Goal: Task Accomplishment & Management: Complete application form

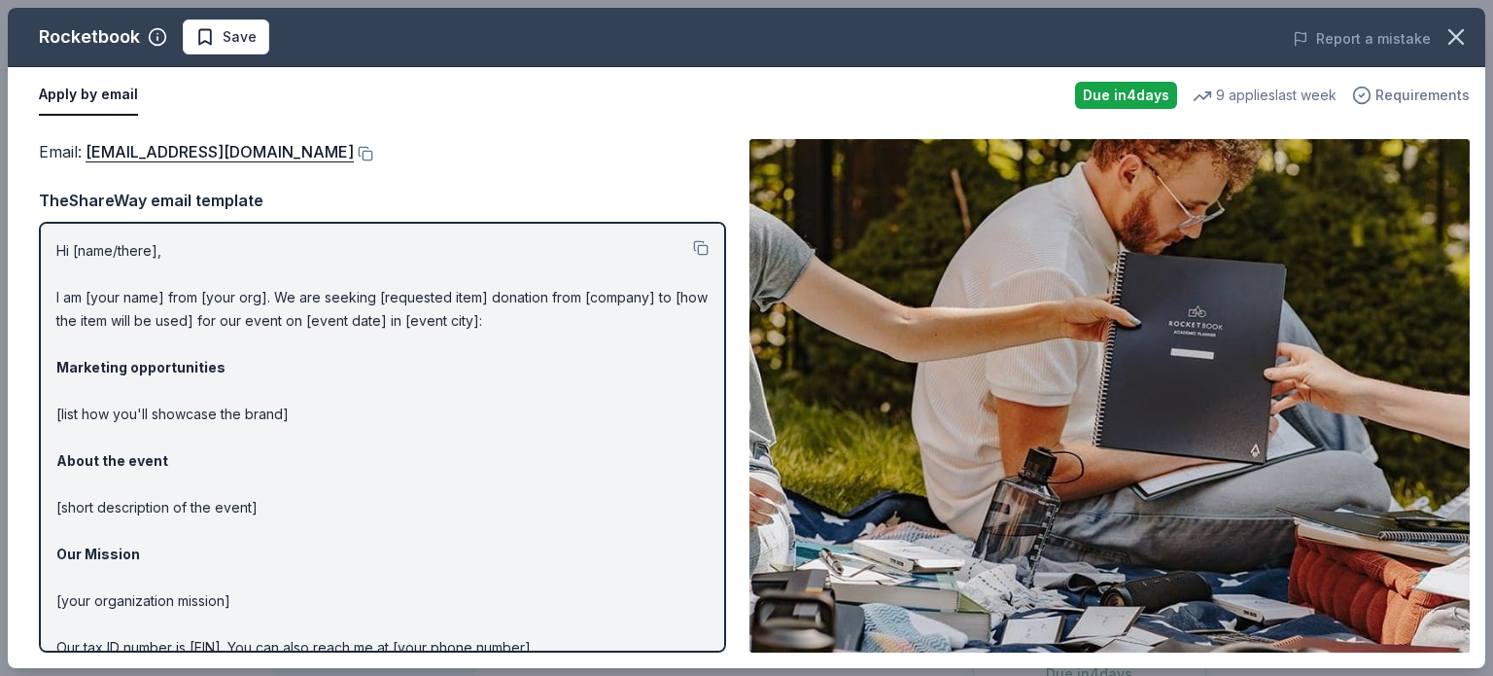
scroll to position [509, 0]
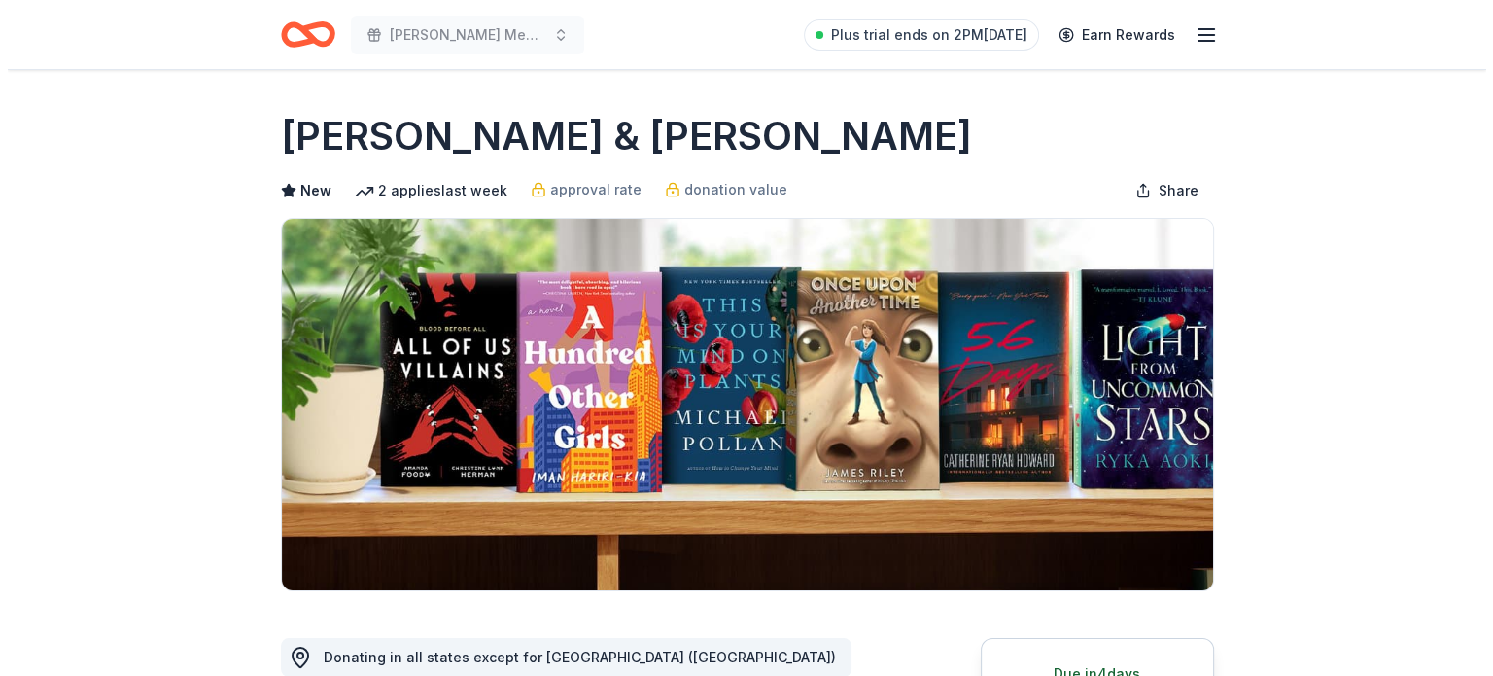
scroll to position [434, 0]
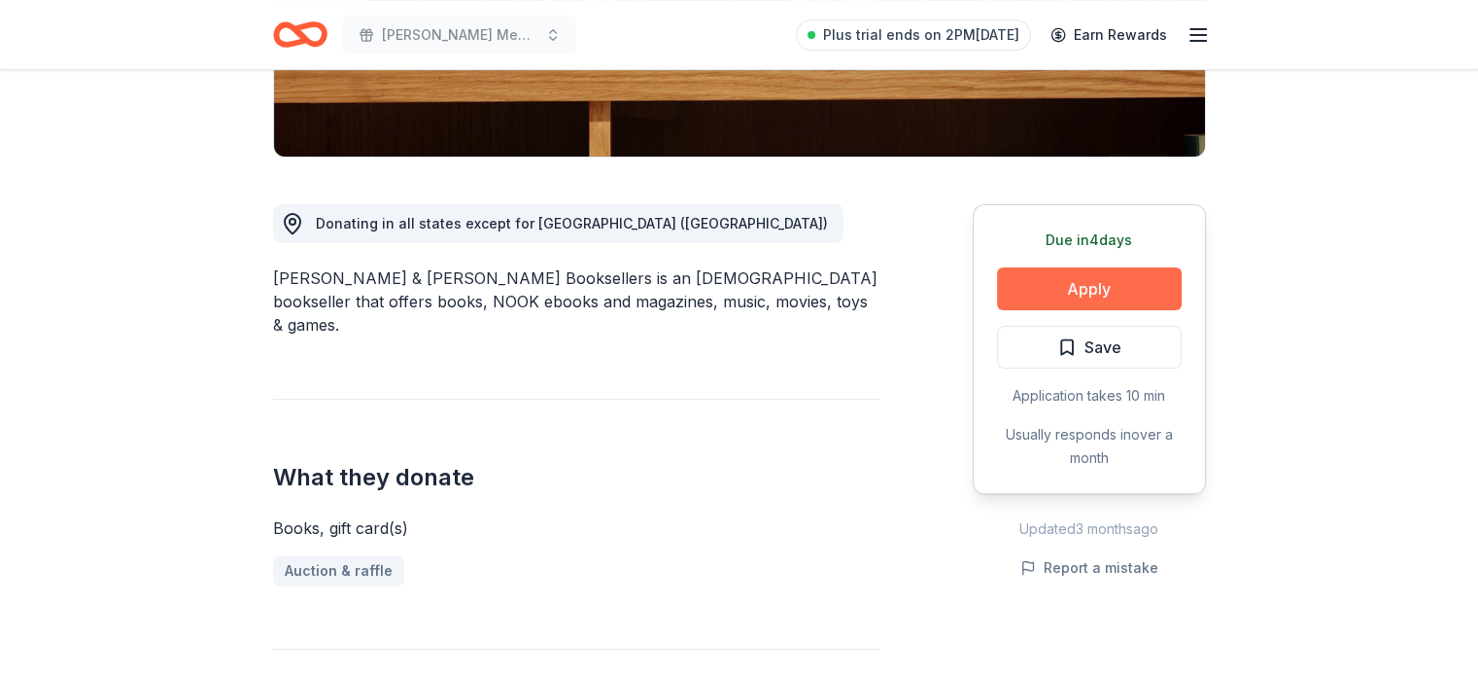
click at [1072, 295] on button "Apply" at bounding box center [1089, 288] width 185 height 43
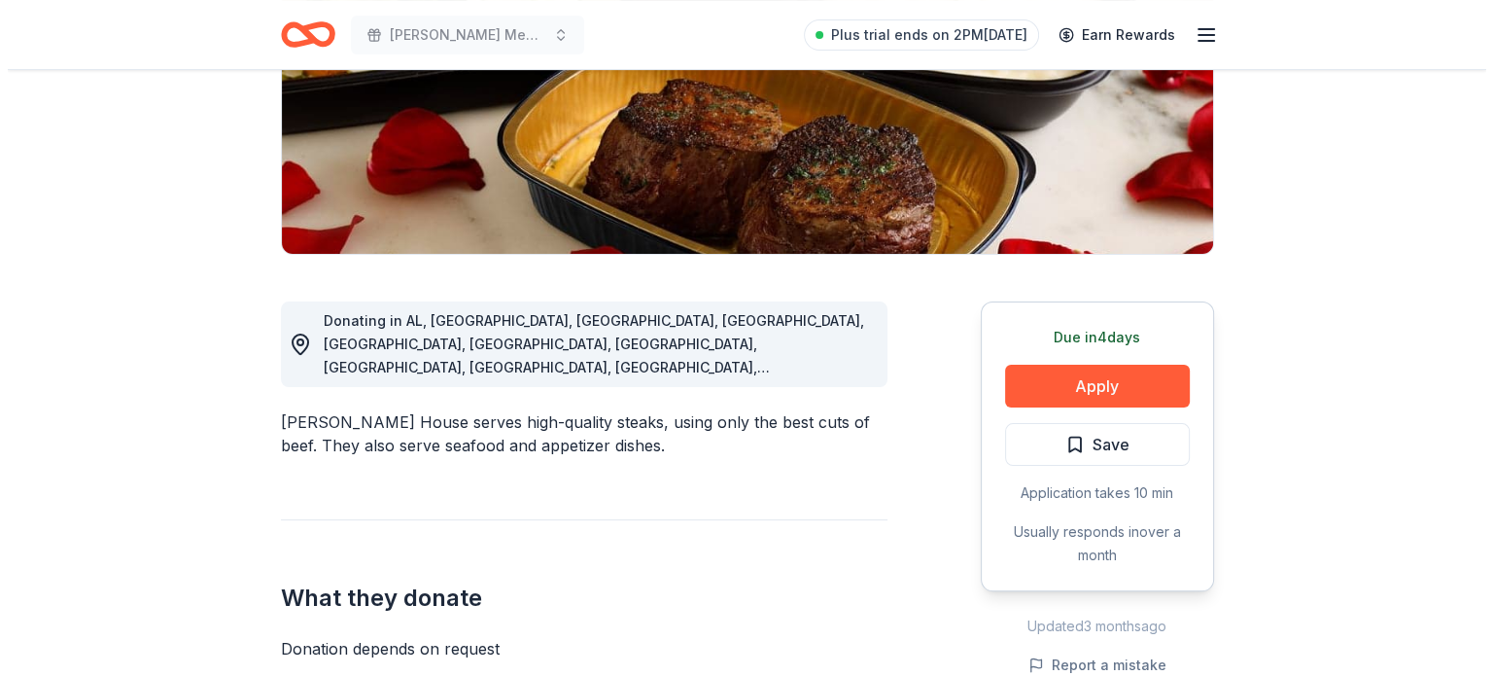
scroll to position [338, 0]
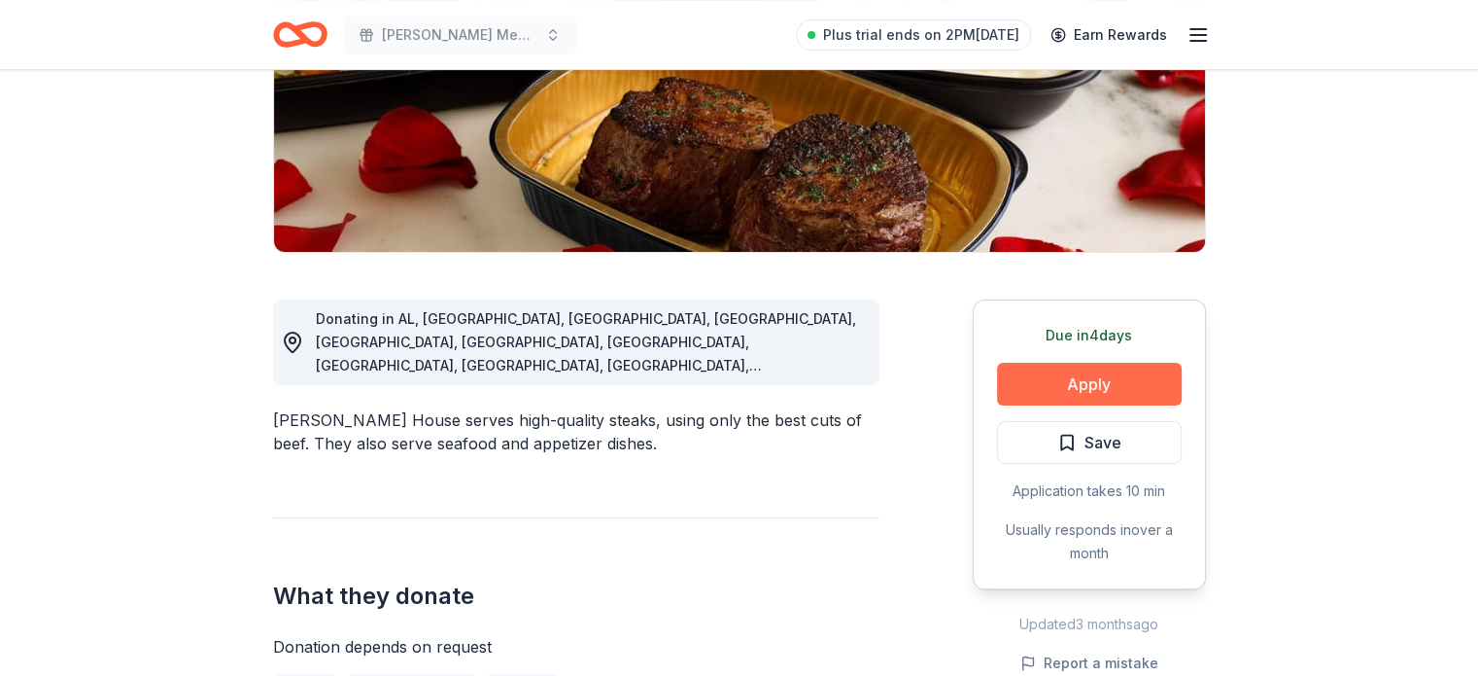
click at [1061, 378] on button "Apply" at bounding box center [1089, 384] width 185 height 43
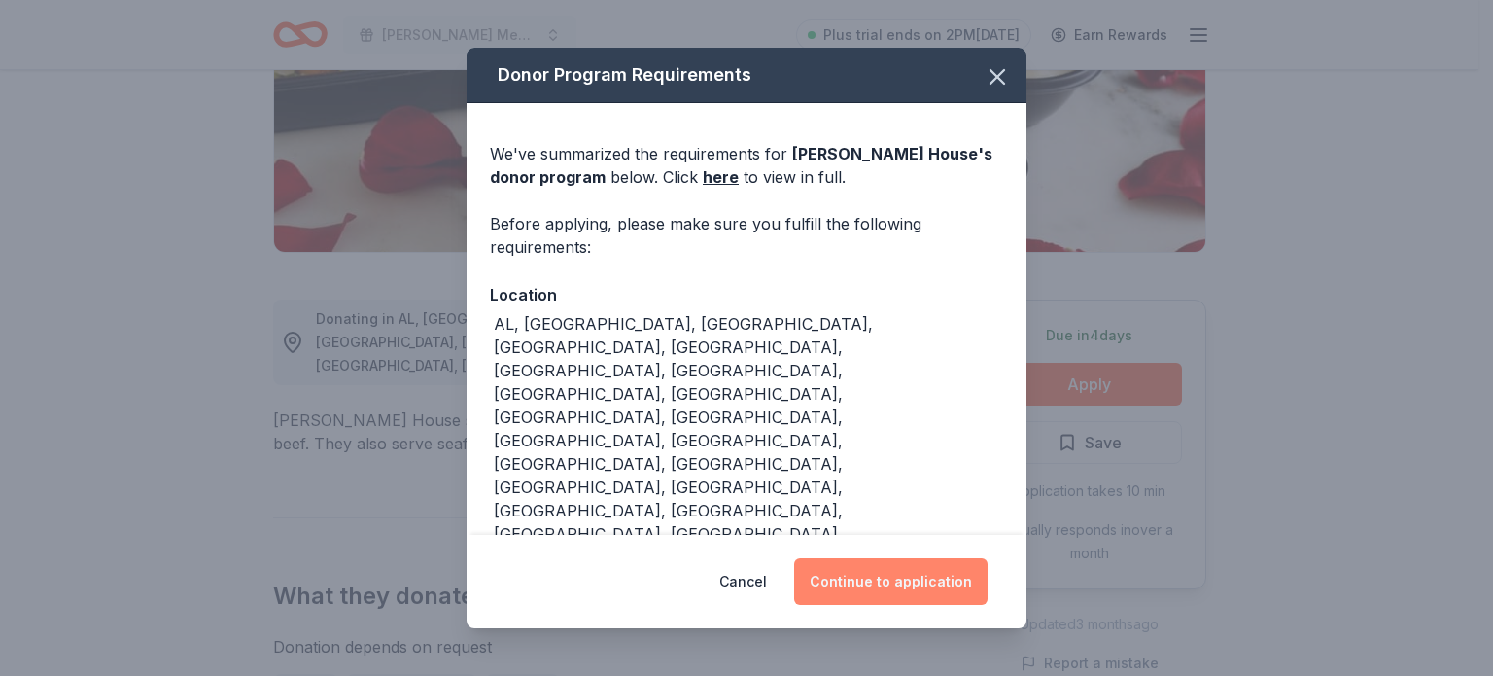
click at [890, 574] on button "Continue to application" at bounding box center [890, 581] width 193 height 47
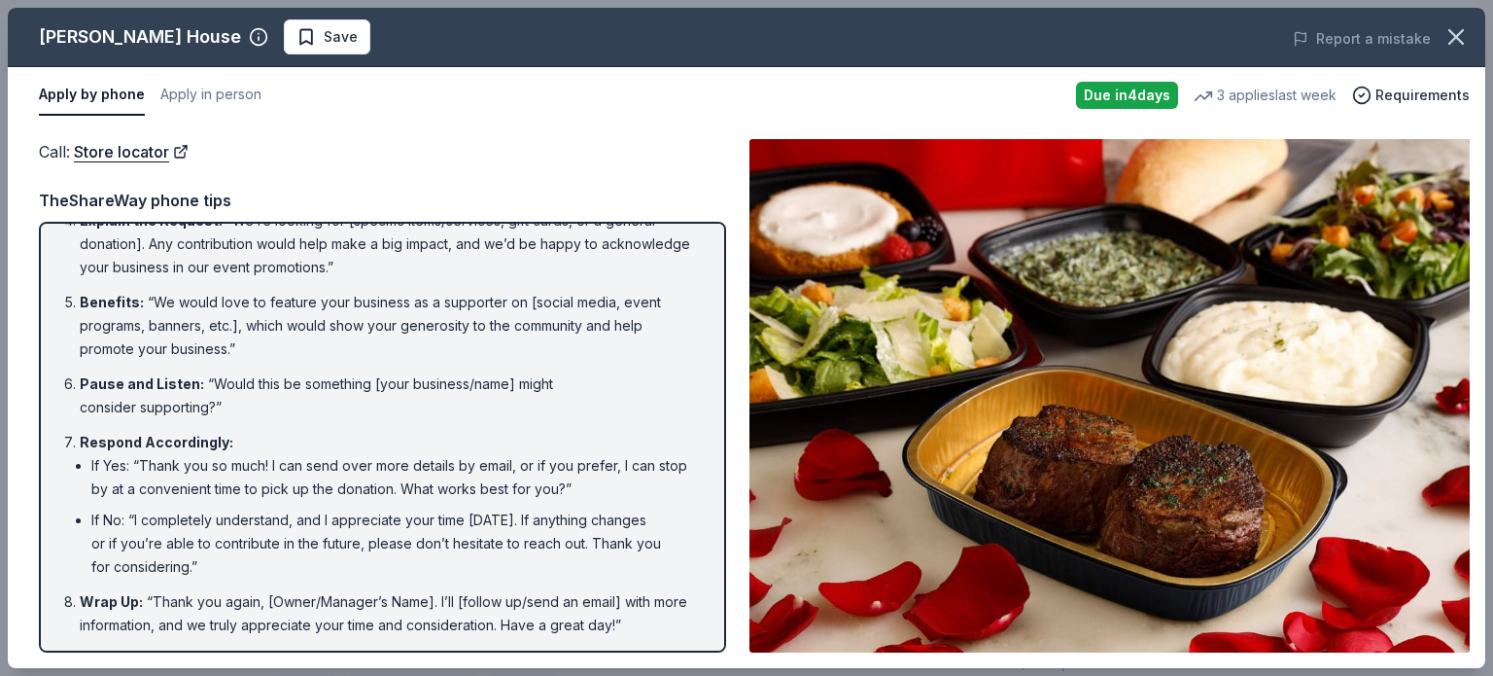
scroll to position [0, 0]
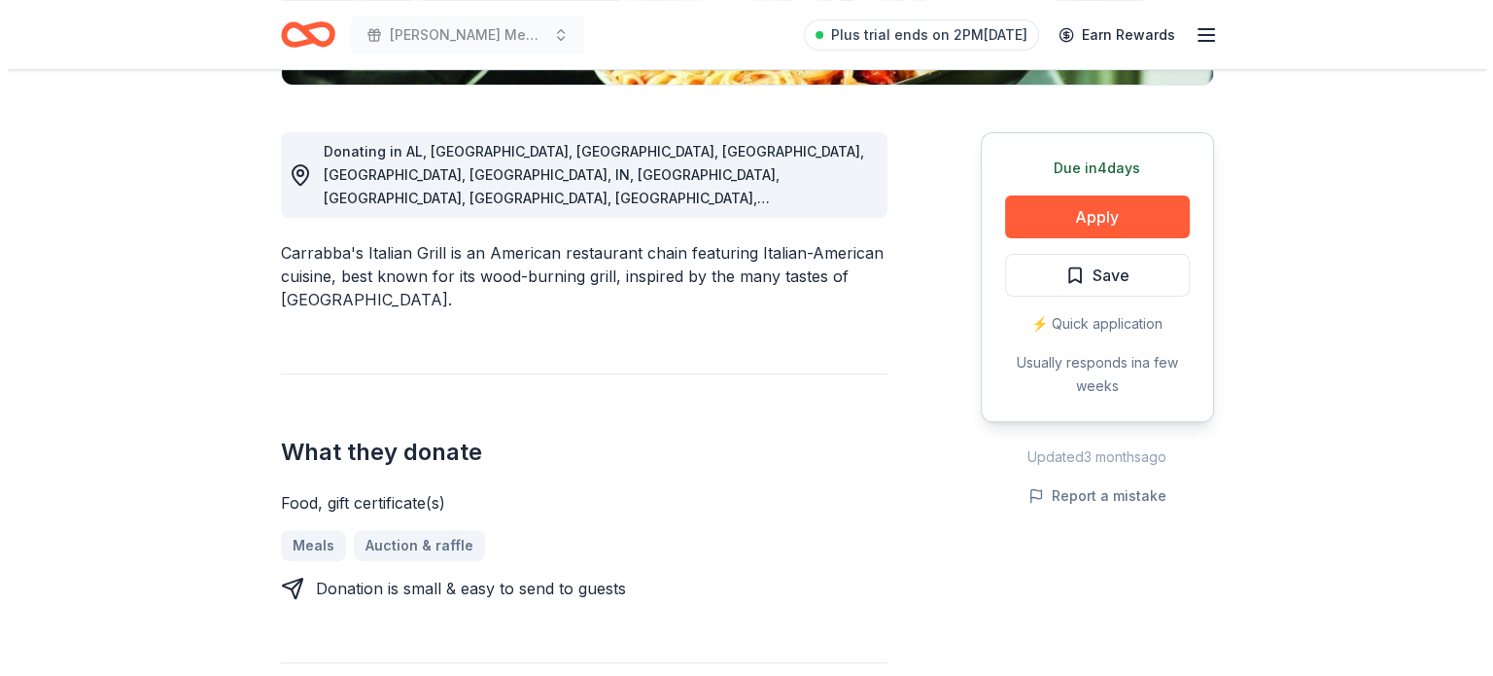
scroll to position [504, 0]
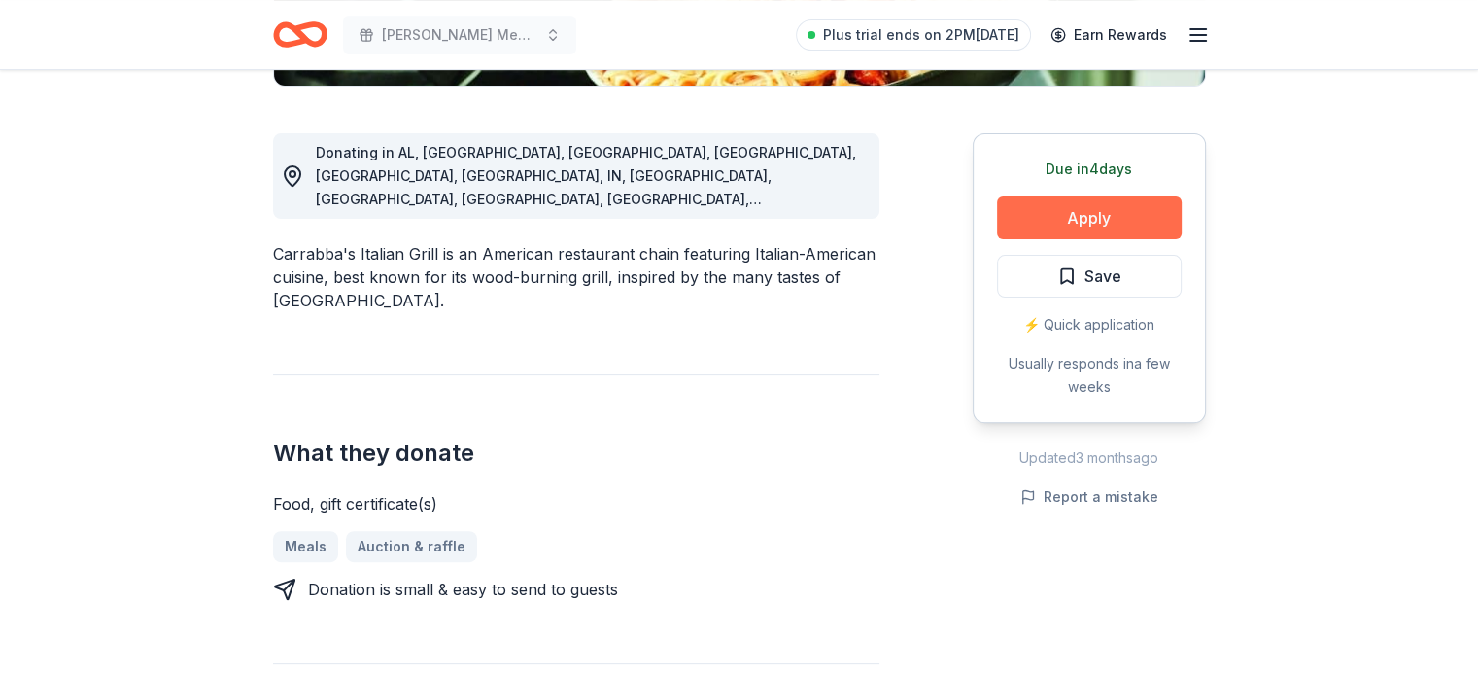
click at [1050, 207] on button "Apply" at bounding box center [1089, 217] width 185 height 43
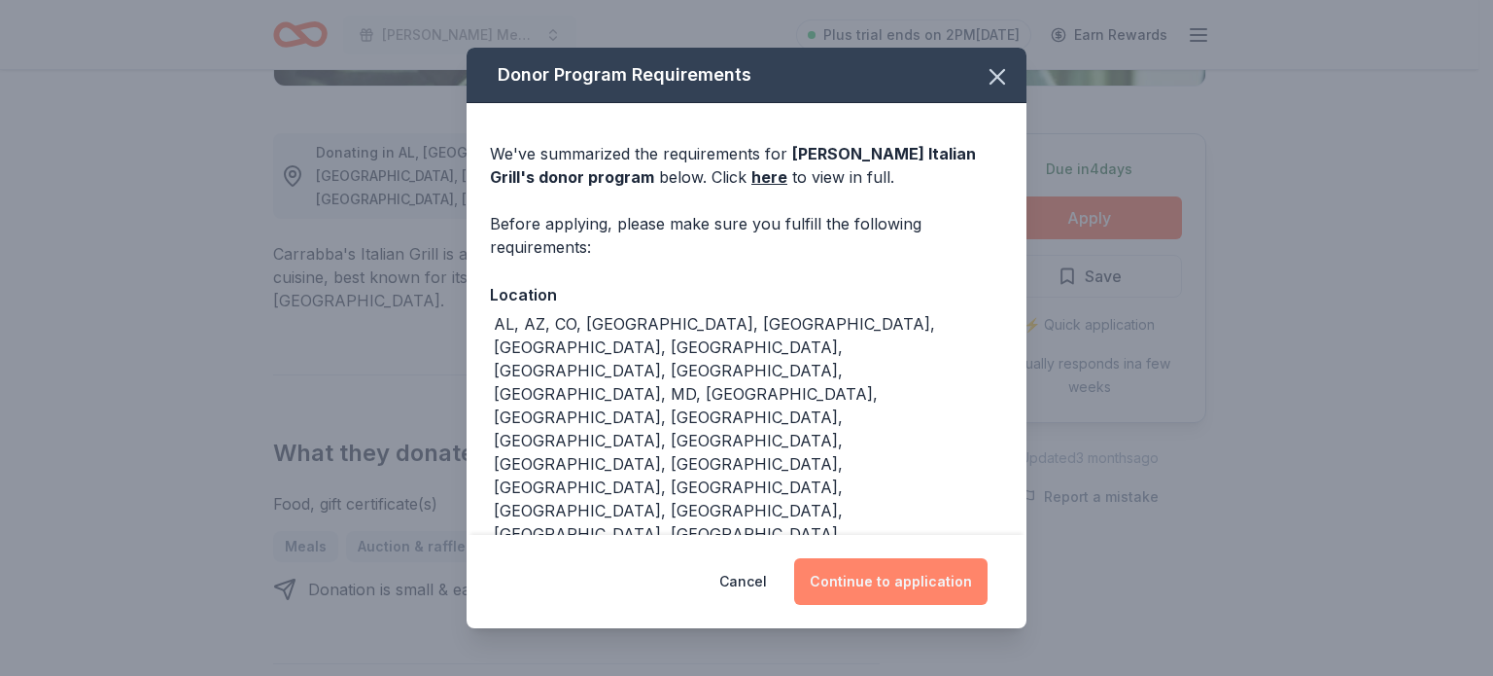
click at [891, 558] on button "Continue to application" at bounding box center [890, 581] width 193 height 47
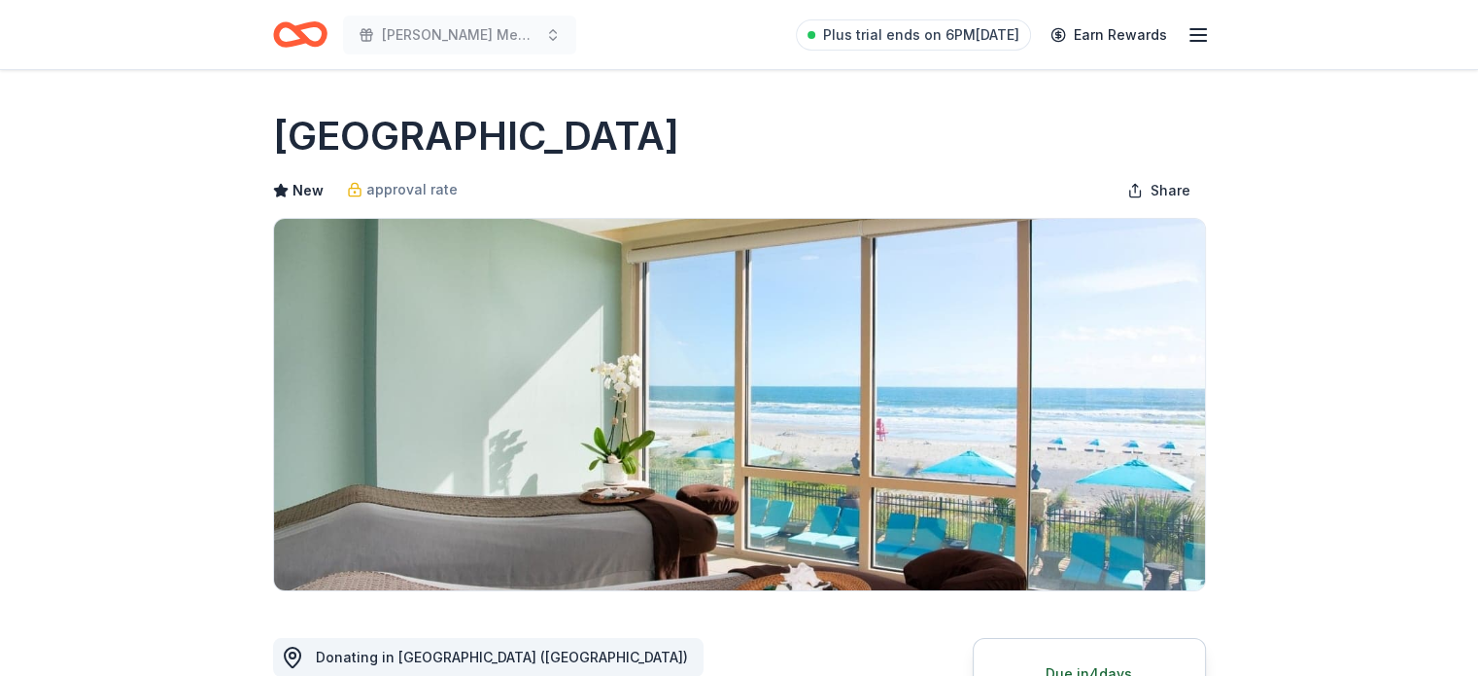
click at [937, 180] on div "New approval rate Share" at bounding box center [739, 190] width 933 height 39
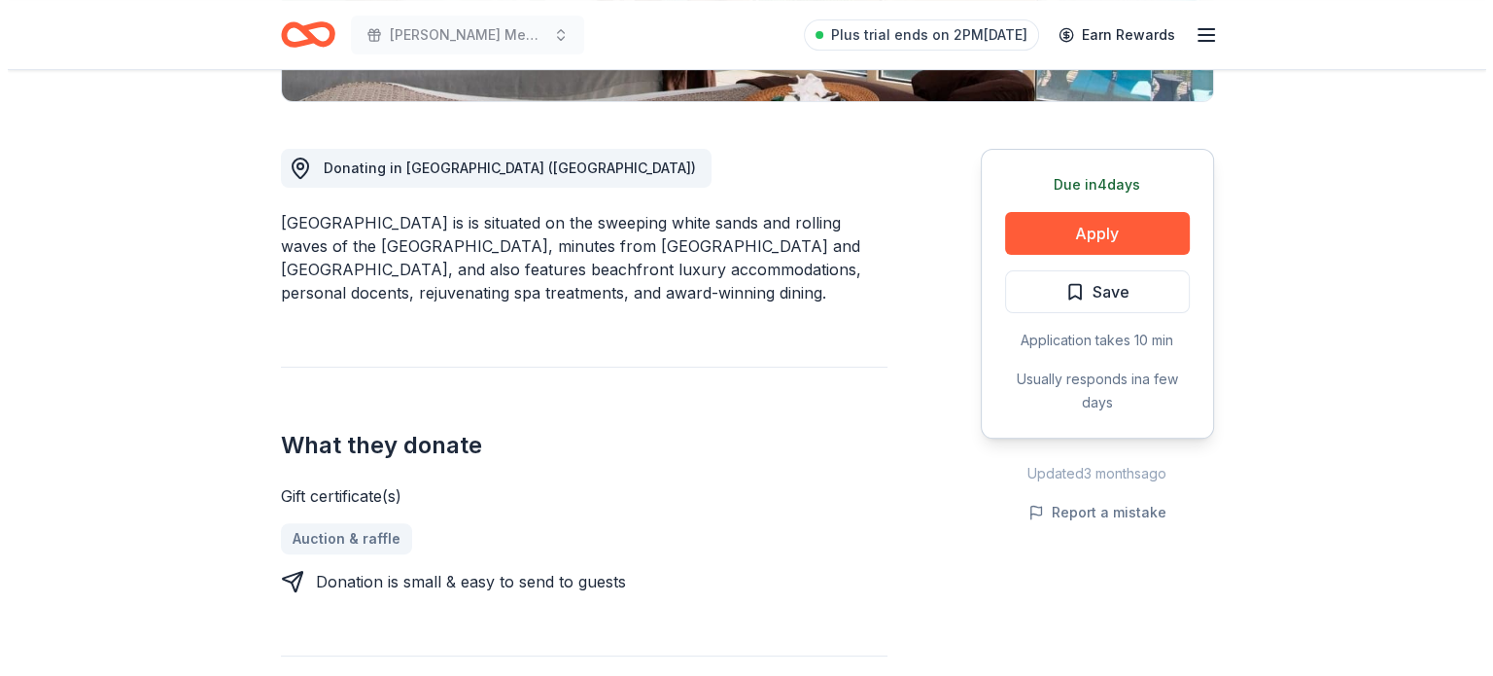
scroll to position [494, 0]
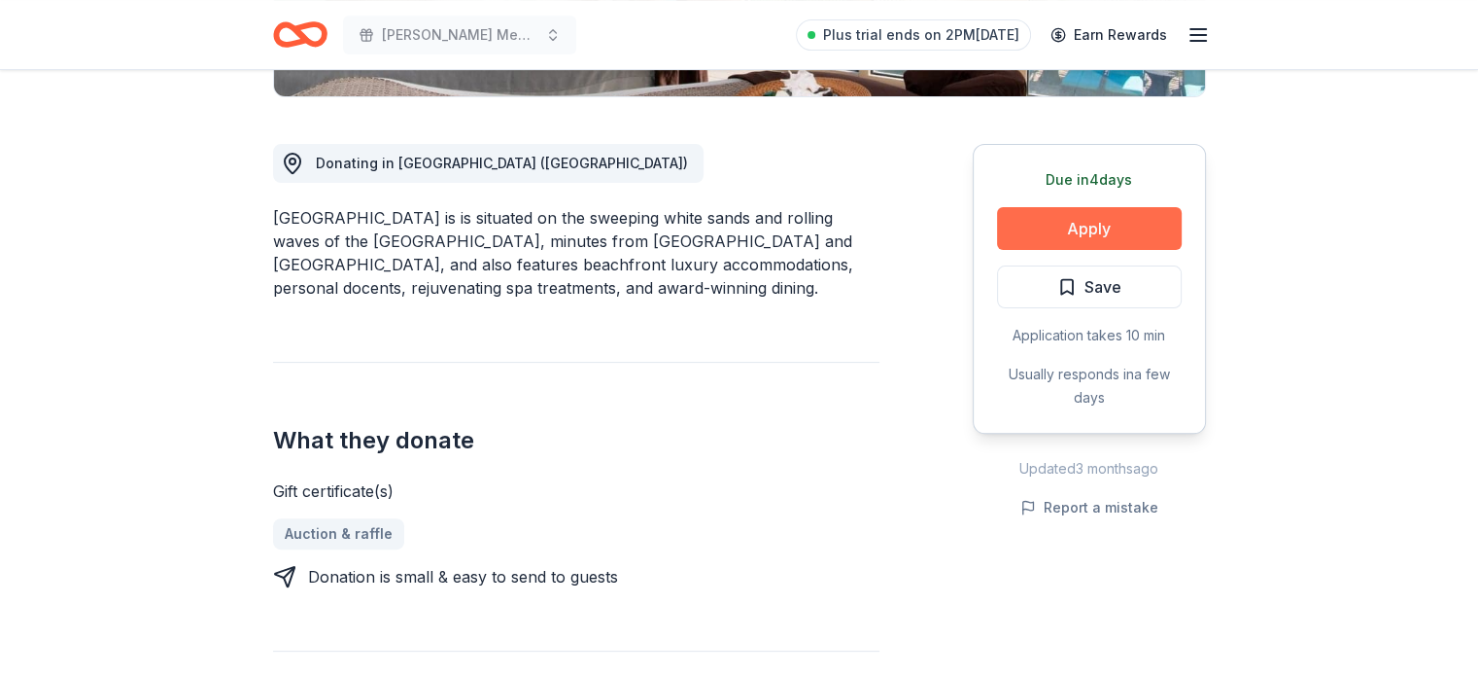
click at [1007, 209] on button "Apply" at bounding box center [1089, 228] width 185 height 43
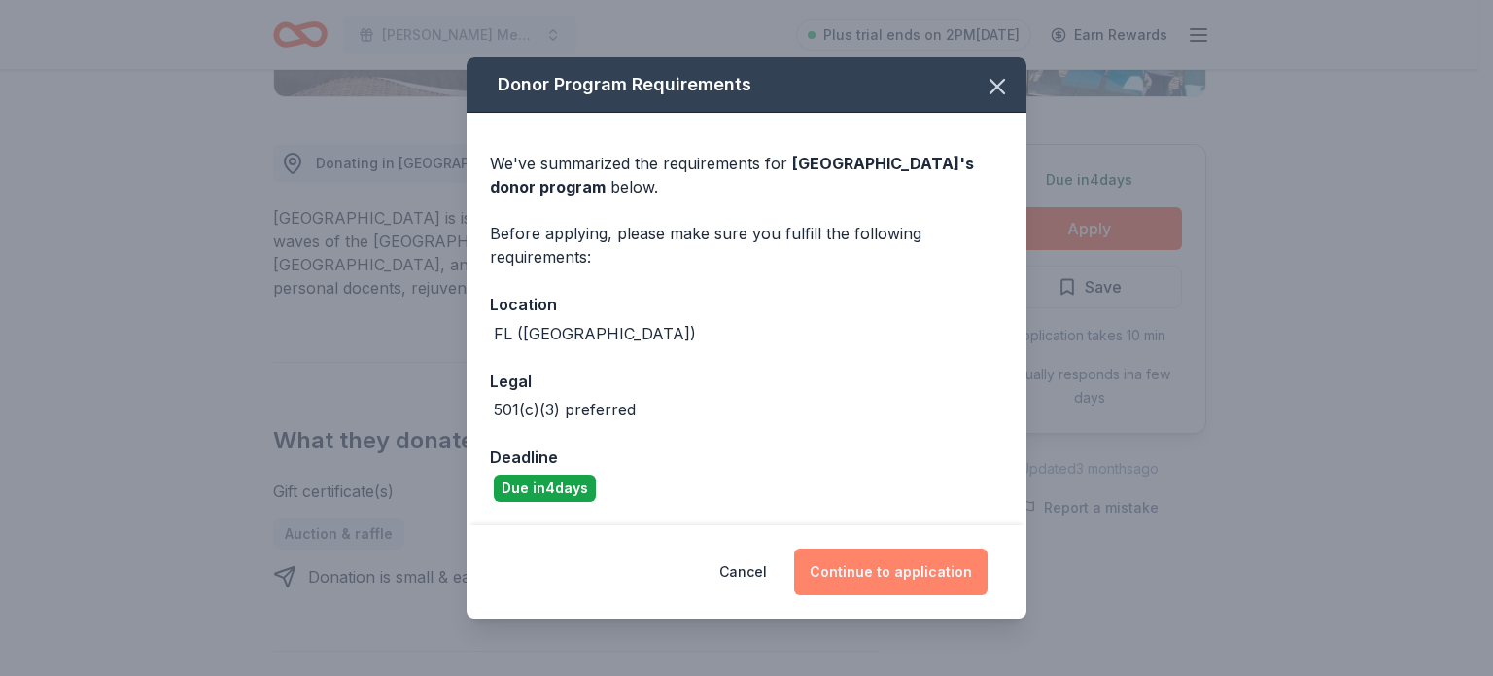
click at [852, 574] on button "Continue to application" at bounding box center [890, 571] width 193 height 47
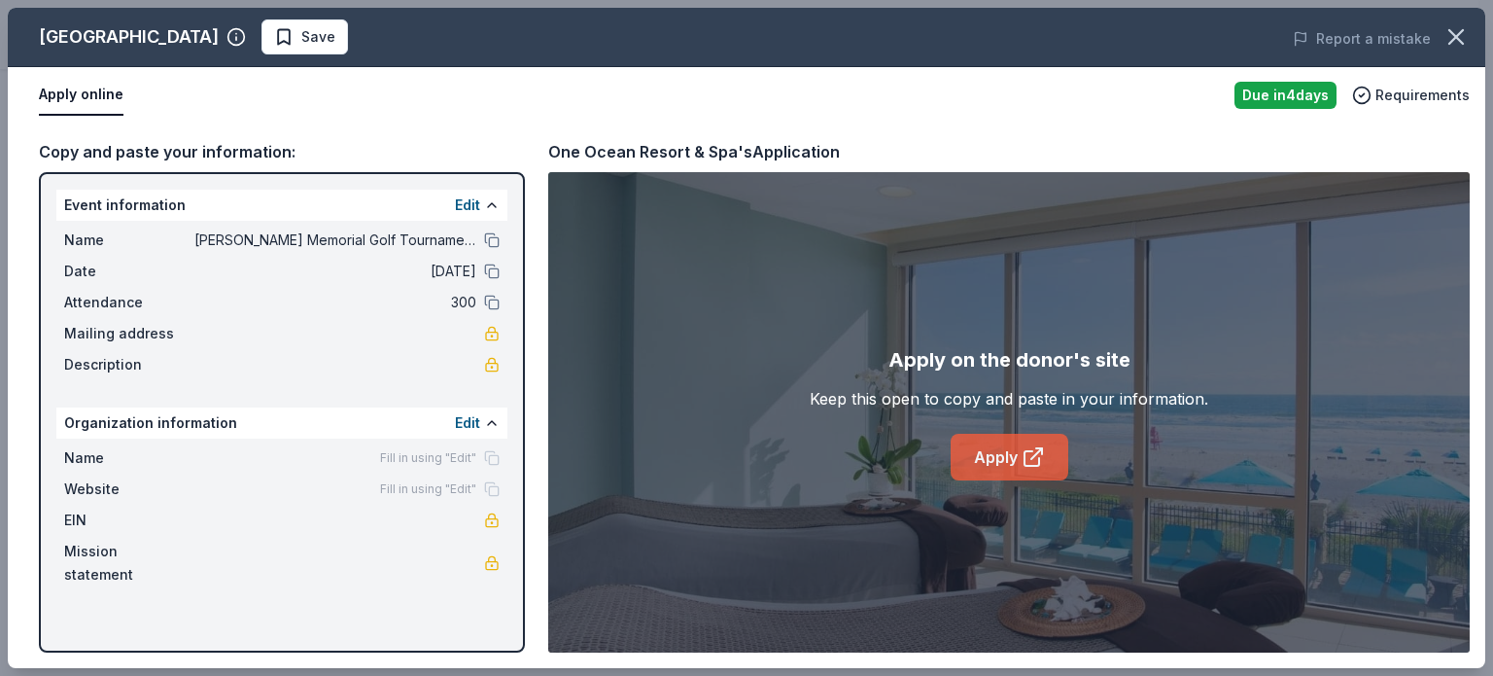
click at [998, 457] on link "Apply" at bounding box center [1010, 457] width 118 height 47
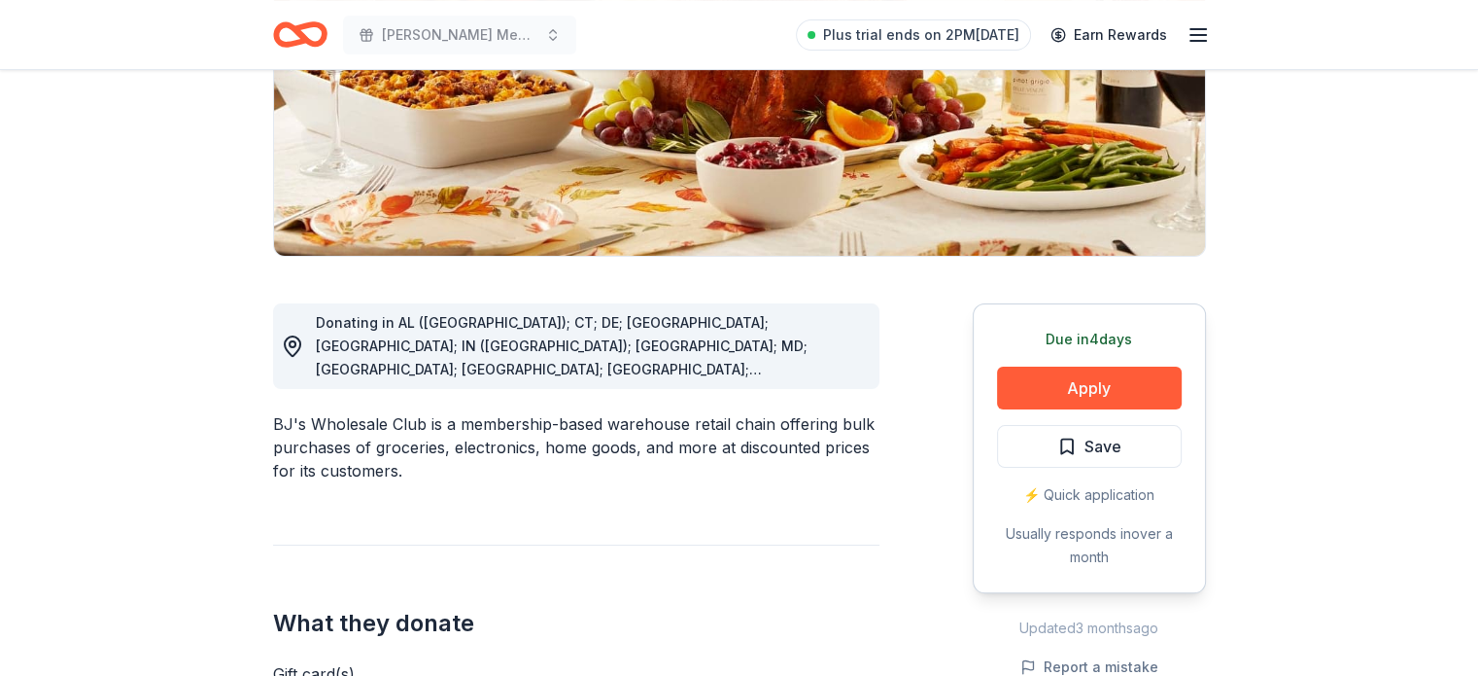
scroll to position [336, 0]
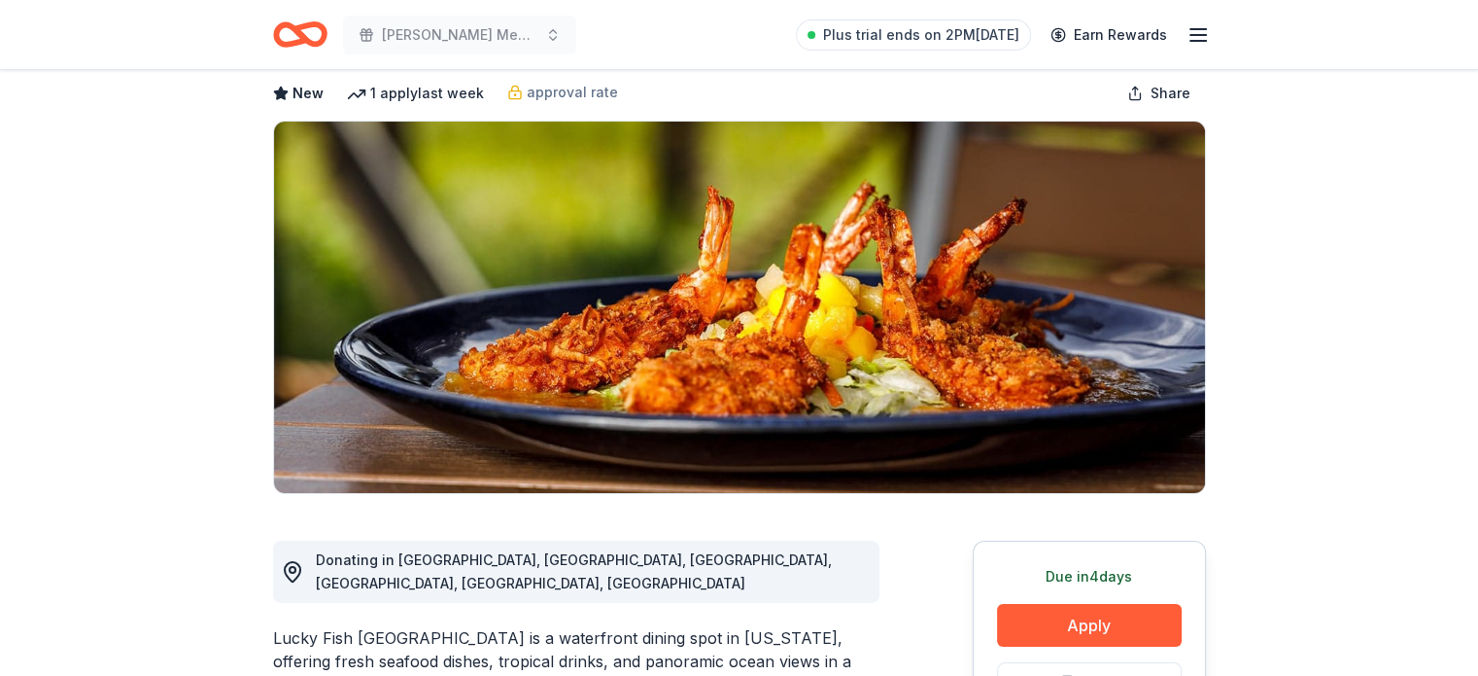
scroll to position [97, 0]
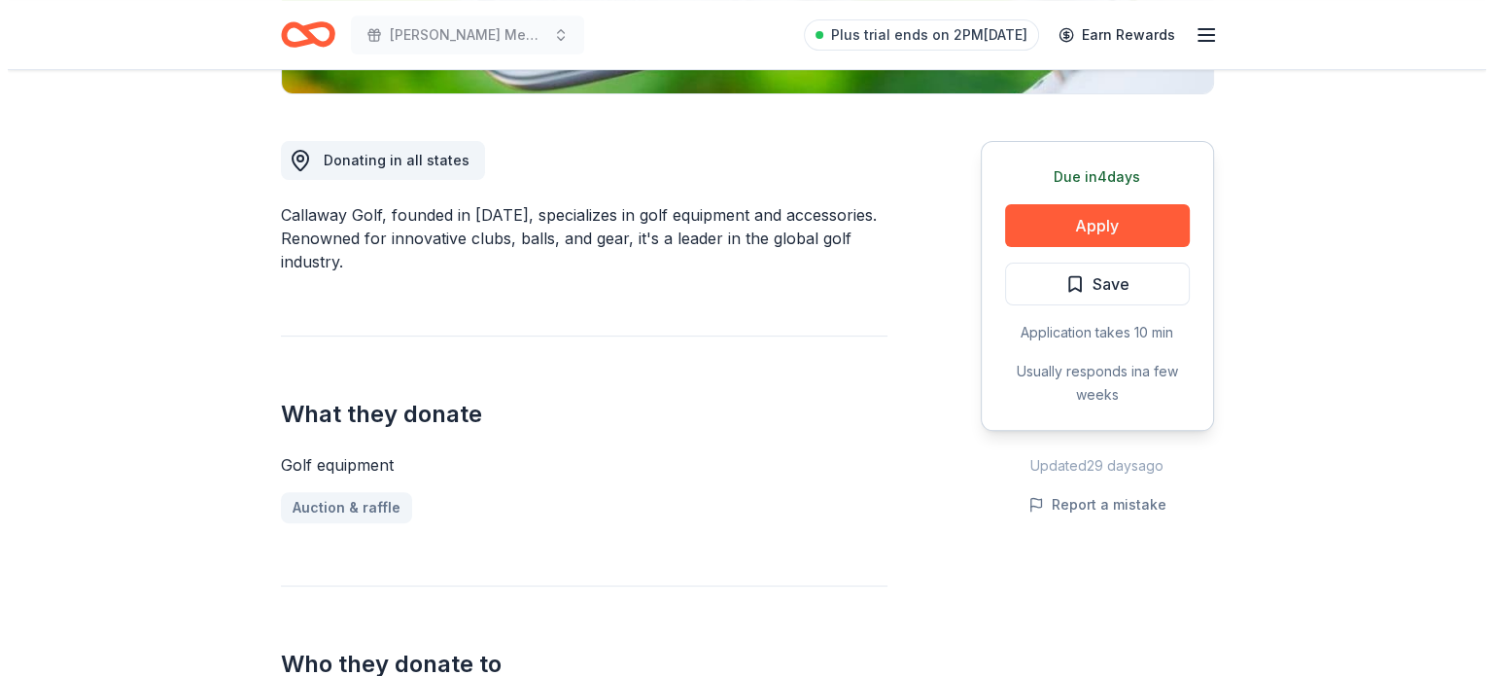
scroll to position [498, 0]
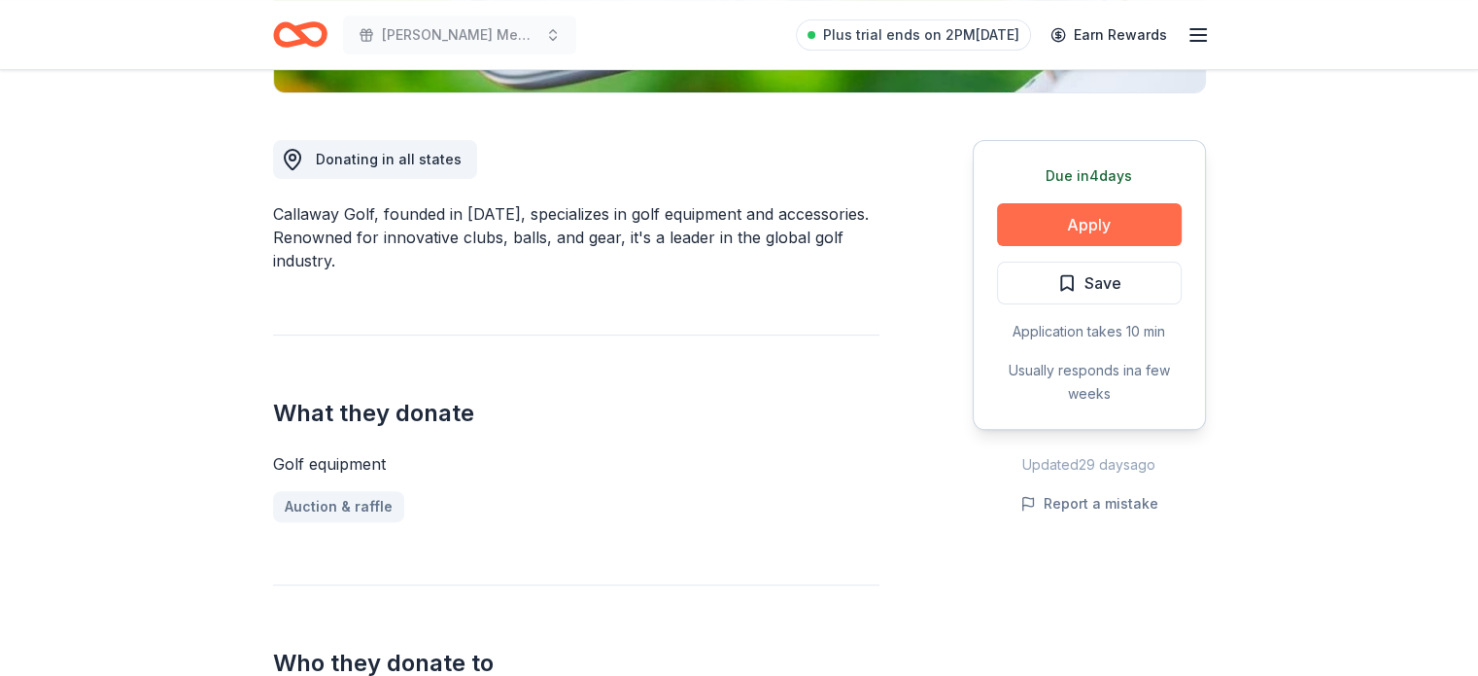
click at [1077, 221] on button "Apply" at bounding box center [1089, 224] width 185 height 43
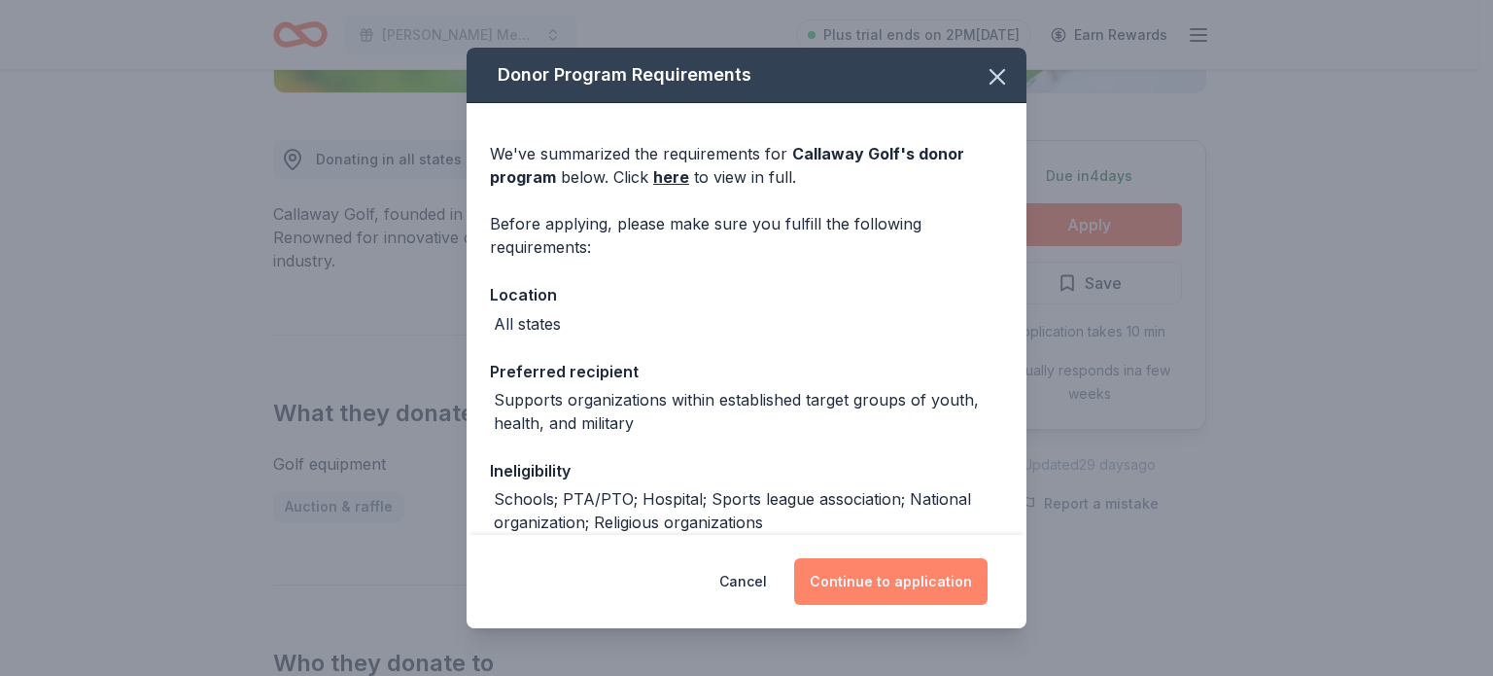
click at [851, 582] on button "Continue to application" at bounding box center [890, 581] width 193 height 47
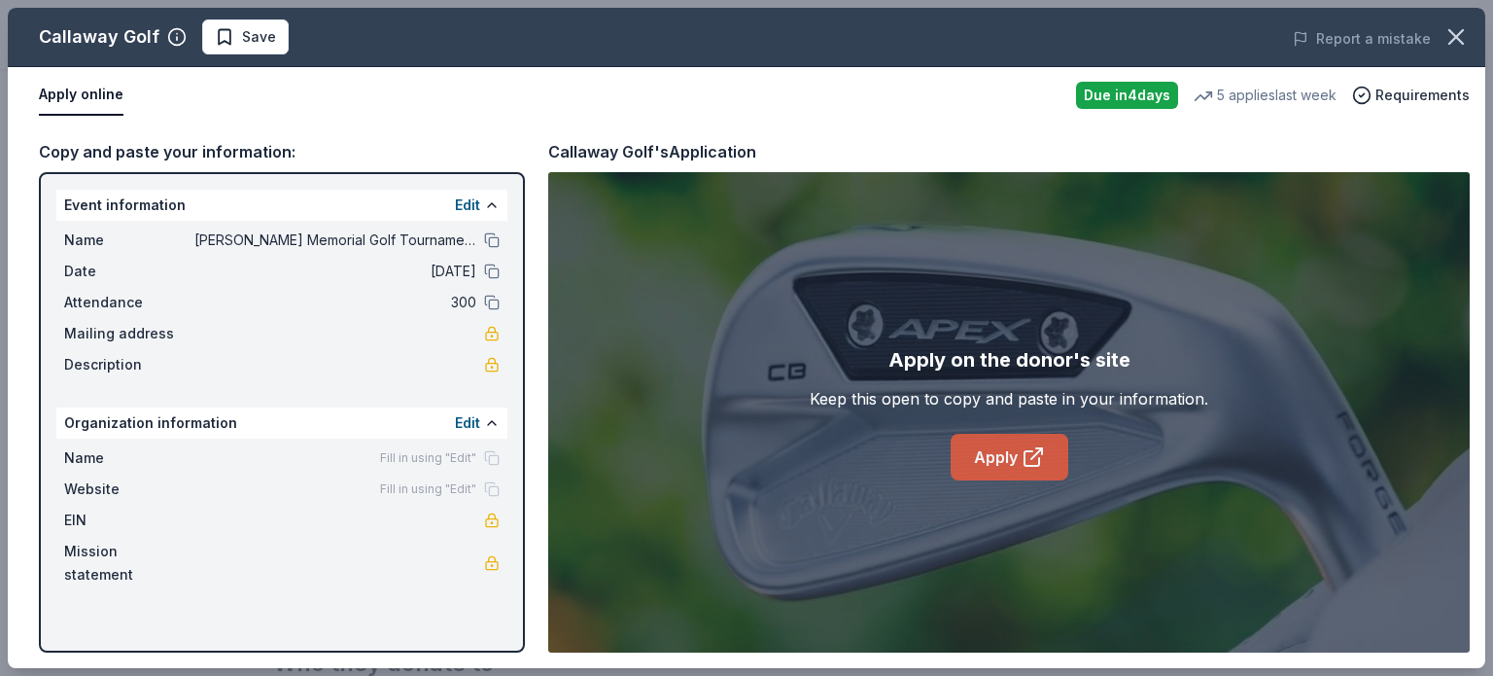
click at [1000, 452] on link "Apply" at bounding box center [1010, 457] width 118 height 47
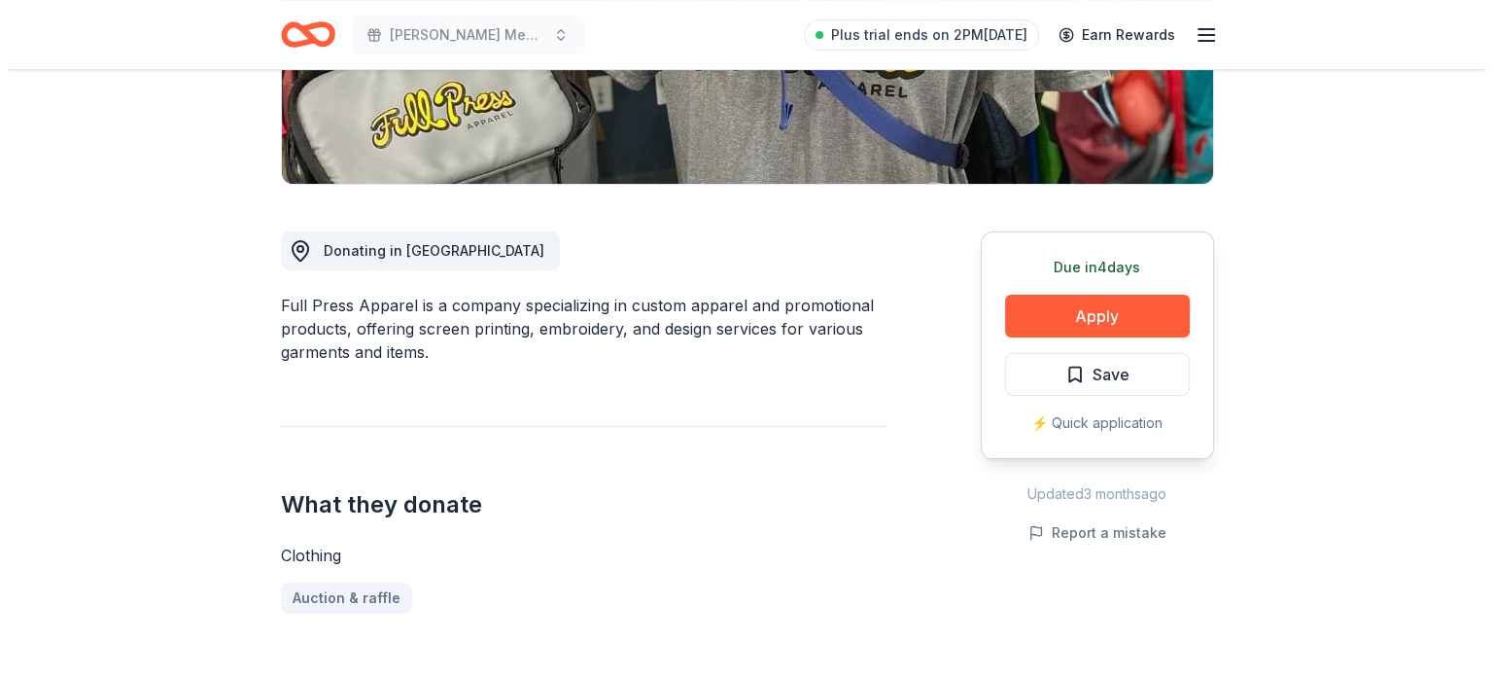
scroll to position [404, 0]
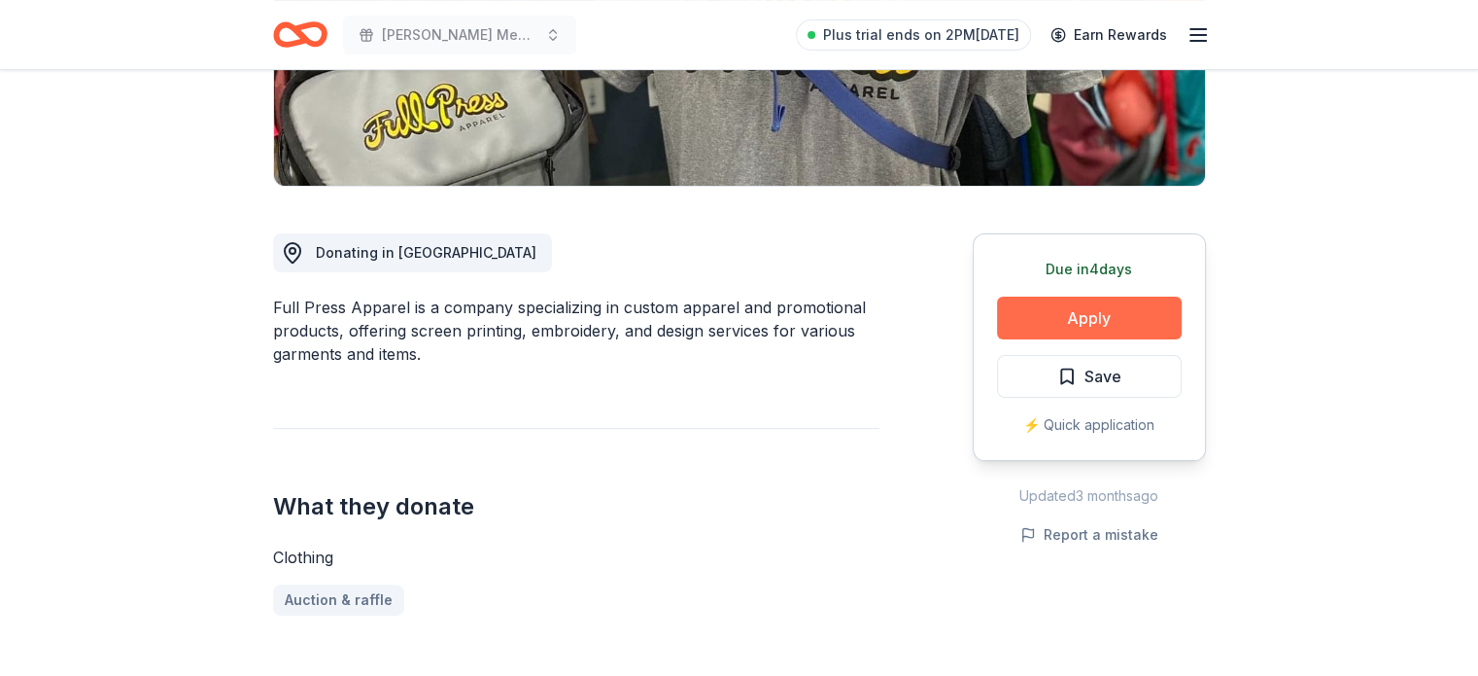
click at [1028, 335] on button "Apply" at bounding box center [1089, 317] width 185 height 43
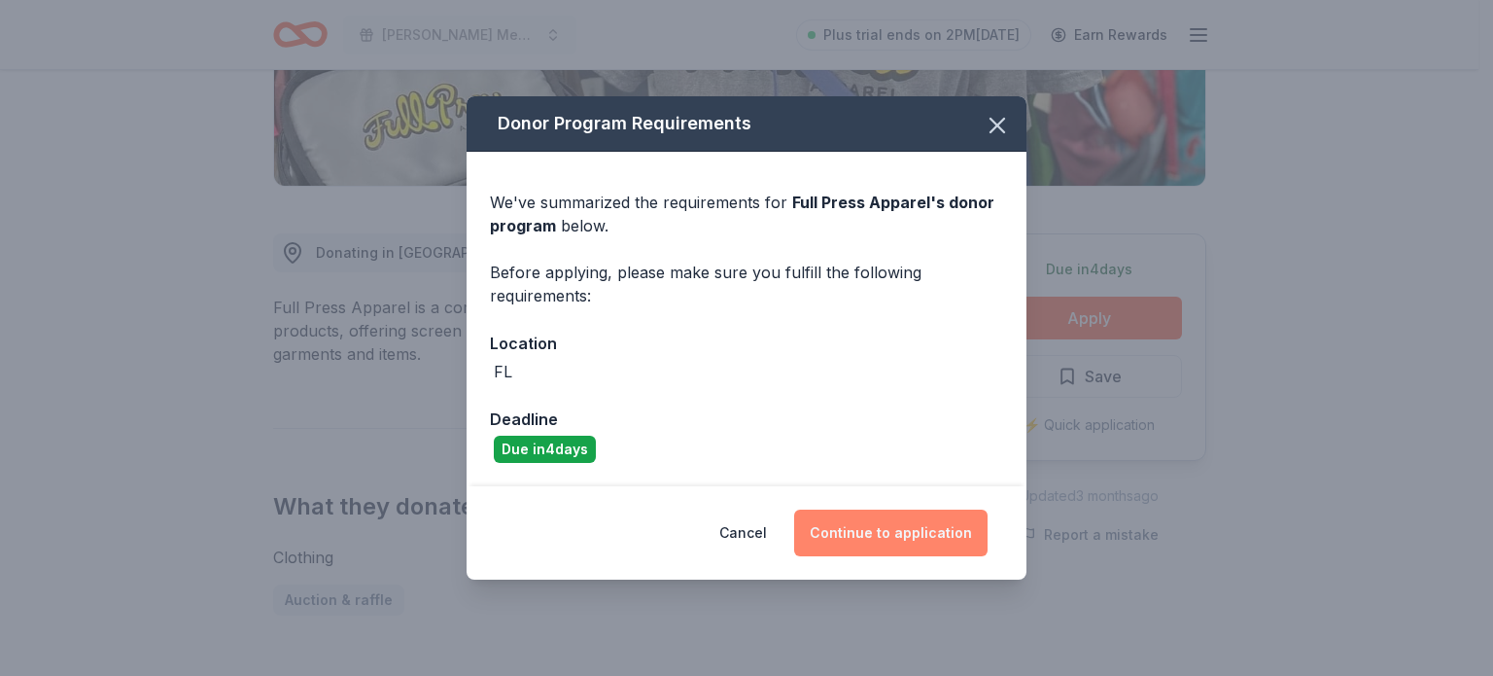
click at [826, 536] on button "Continue to application" at bounding box center [890, 532] width 193 height 47
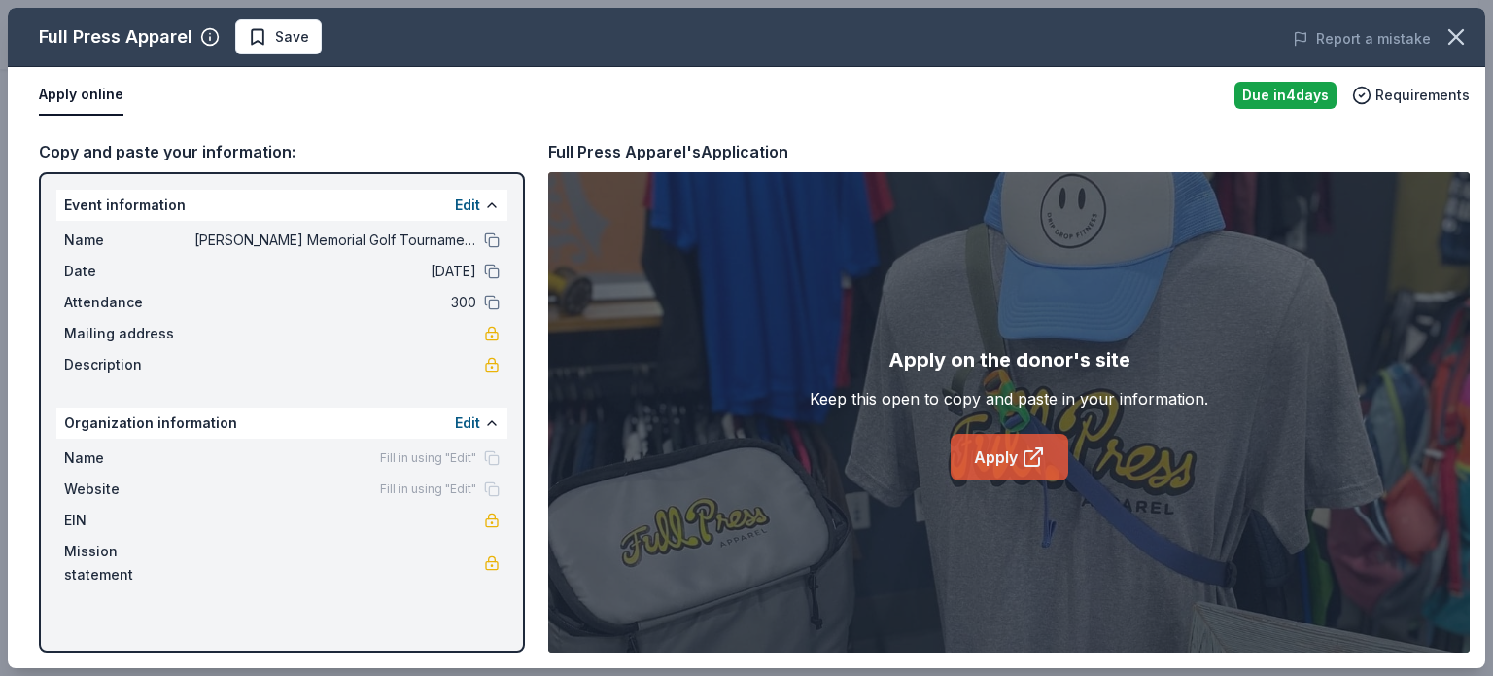
click at [1003, 470] on link "Apply" at bounding box center [1010, 457] width 118 height 47
